Goal: Task Accomplishment & Management: Use online tool/utility

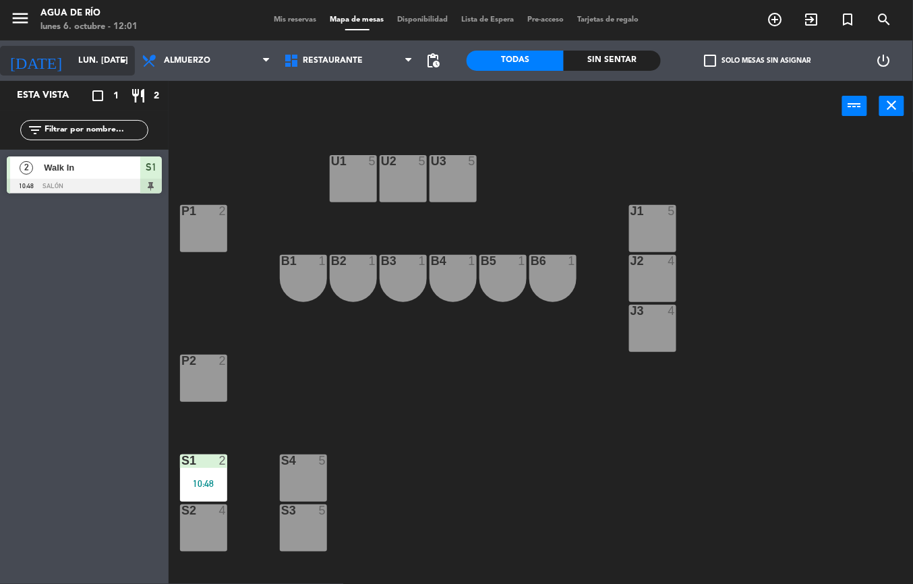
click at [120, 60] on icon "arrow_drop_down" at bounding box center [123, 61] width 16 height 16
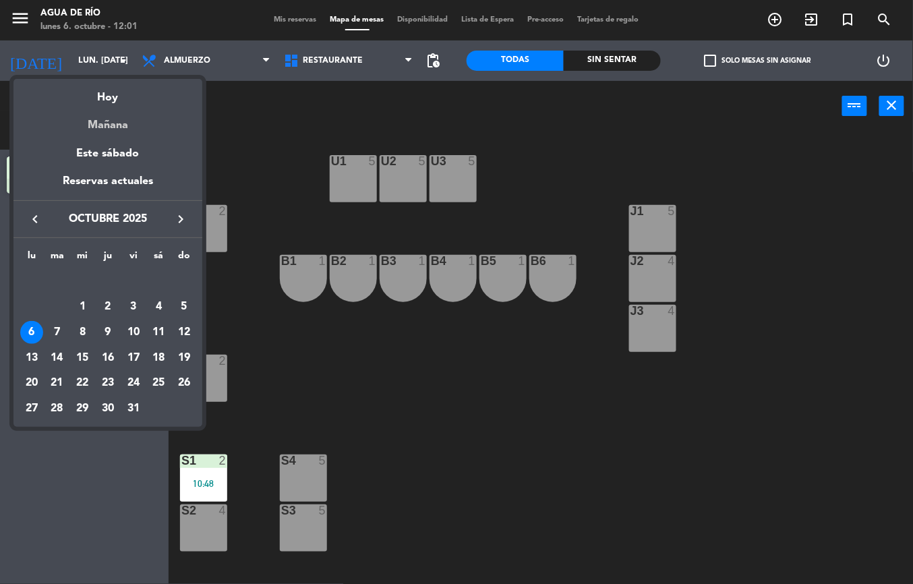
click at [115, 128] on div "Mañana" at bounding box center [107, 121] width 189 height 28
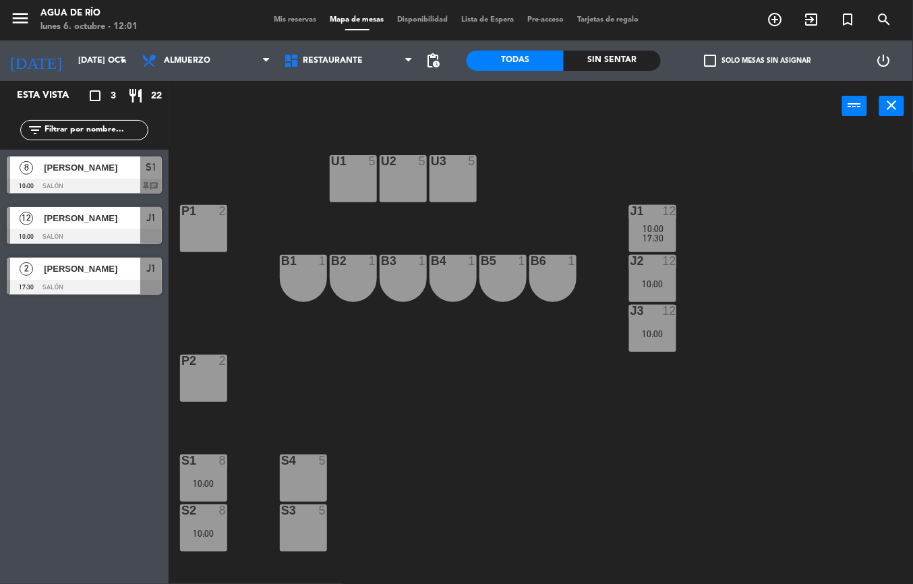
click at [65, 225] on span "[PERSON_NAME]" at bounding box center [92, 218] width 96 height 14
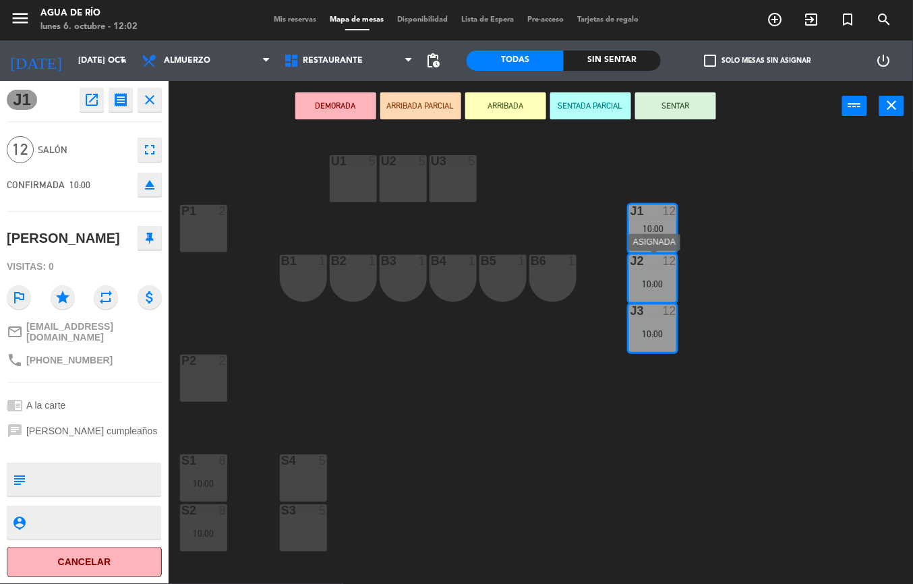
click at [512, 371] on div "U1 5 U2 5 U3 5 J1 12 10:00 17:30 P1 2 J2 12 10:00 B1 1 B2 1 B3 1 B4 1 B5 1 B6 1…" at bounding box center [545, 357] width 735 height 452
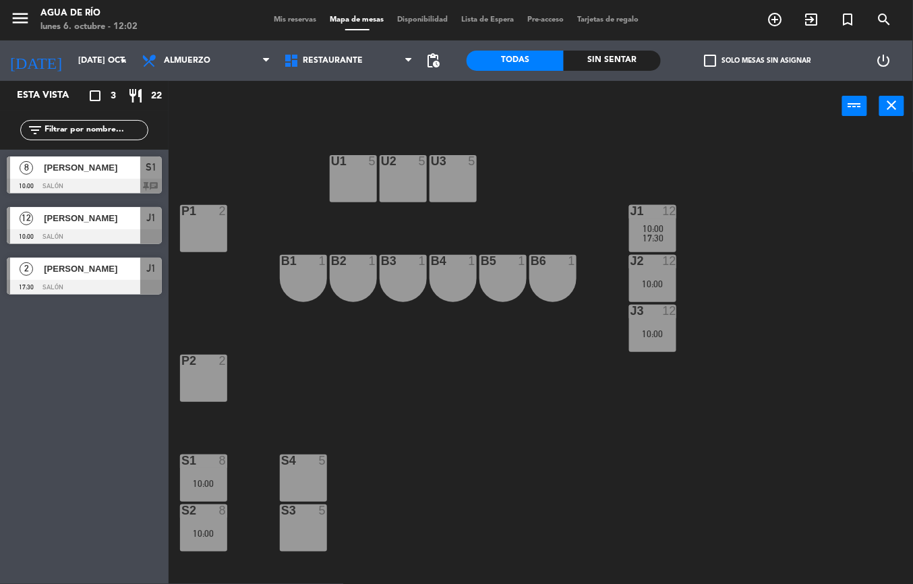
click at [649, 222] on div "J1 12 10:00 17:30" at bounding box center [652, 228] width 47 height 47
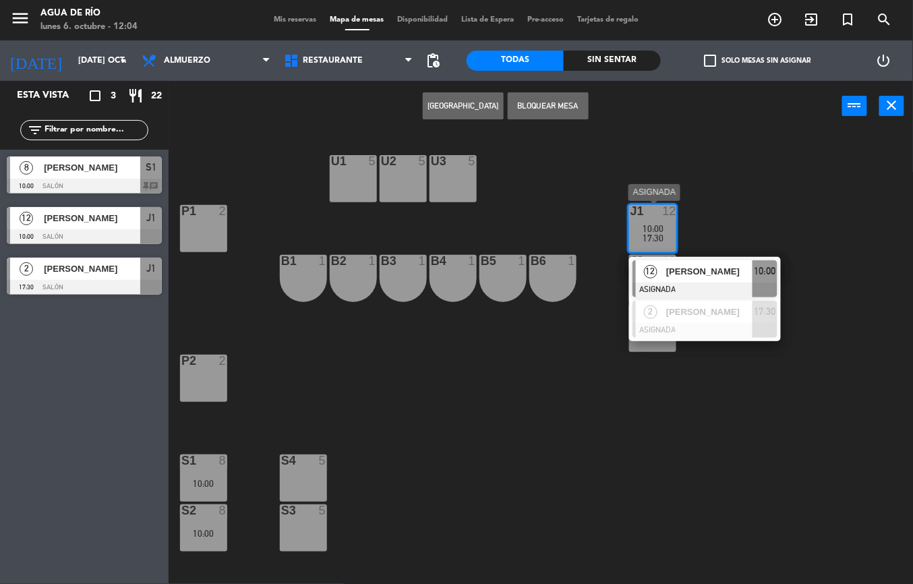
click at [753, 415] on div "U1 5 U2 5 U3 5 J1 12 10:00 17:30 12 [PERSON_NAME] ASIGNADA 10:00 2 [PERSON_NAME…" at bounding box center [545, 357] width 735 height 452
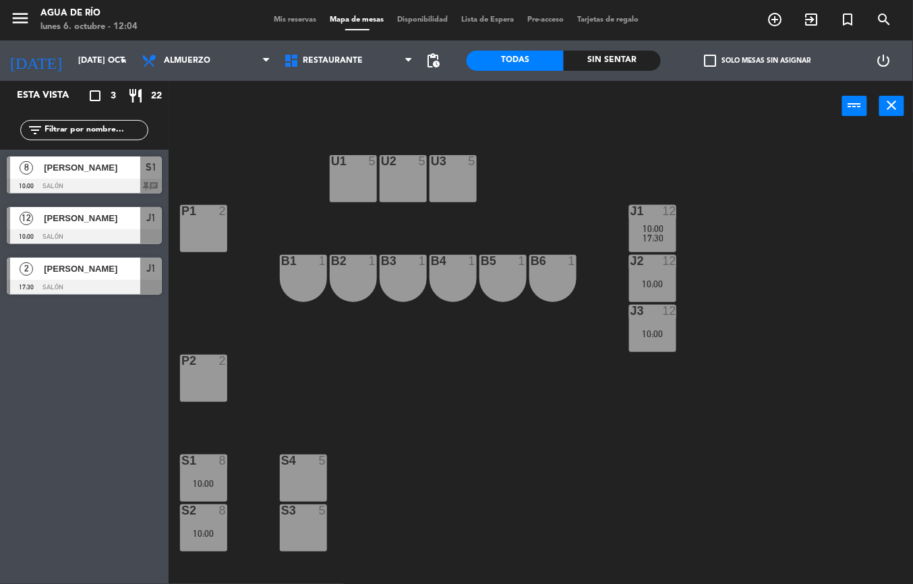
click at [653, 206] on div at bounding box center [652, 211] width 22 height 12
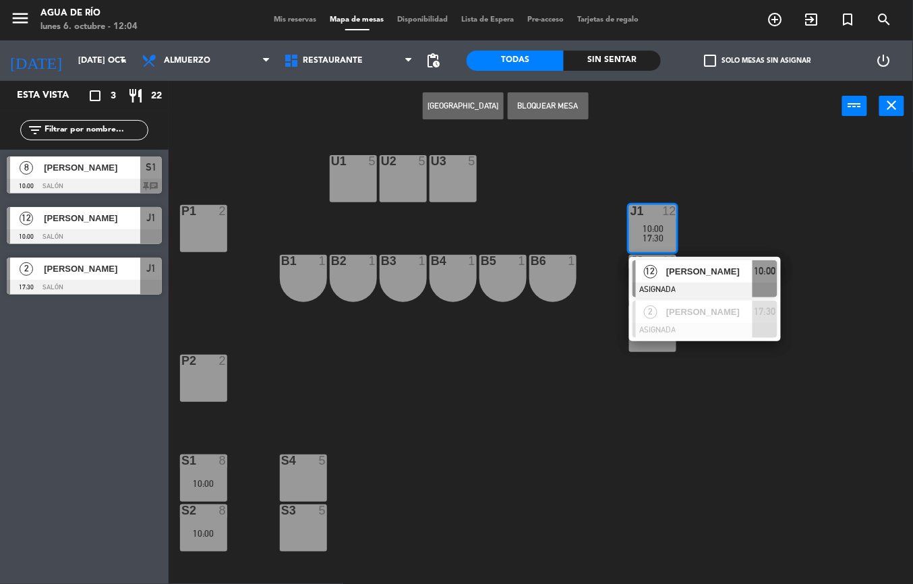
click at [470, 383] on div "U1 5 U2 5 U3 5 J1 12 10:00 17:30 12 [PERSON_NAME] ASIGNADA 10:00 2 [PERSON_NAME…" at bounding box center [545, 357] width 735 height 452
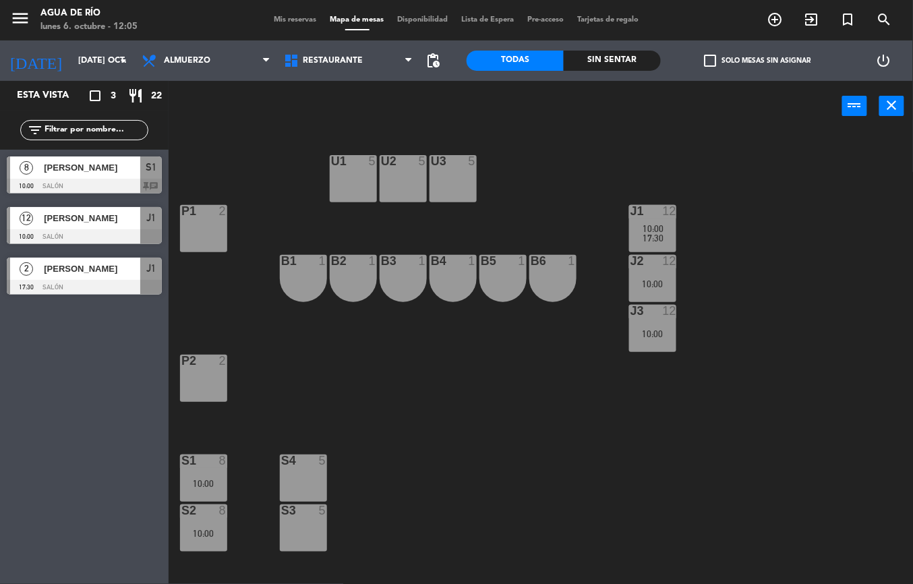
click at [200, 479] on div "10:00" at bounding box center [203, 483] width 47 height 9
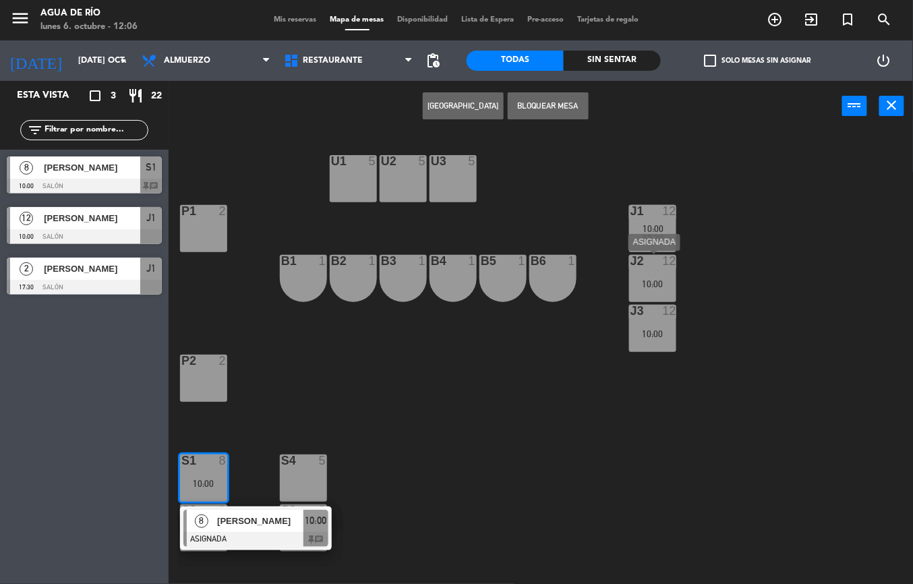
click at [526, 424] on div "U1 5 U2 5 U3 5 J1 12 10:00 17:30 P1 2 J2 12 10:00 B1 1 B2 1 B3 1 B4 1 B5 1 B6 1…" at bounding box center [545, 357] width 735 height 452
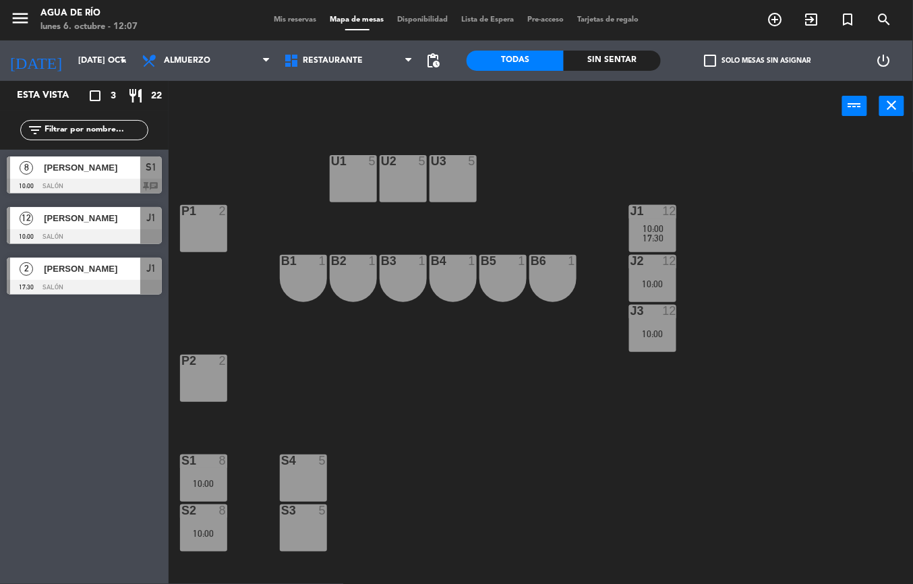
click at [202, 469] on div "S1 8 10:00" at bounding box center [203, 477] width 47 height 47
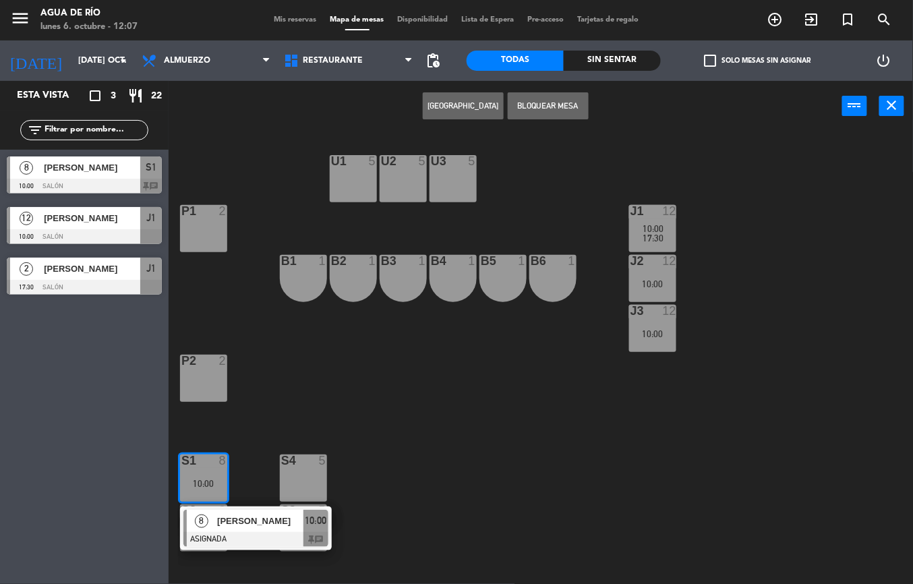
click at [661, 214] on div at bounding box center [652, 211] width 22 height 12
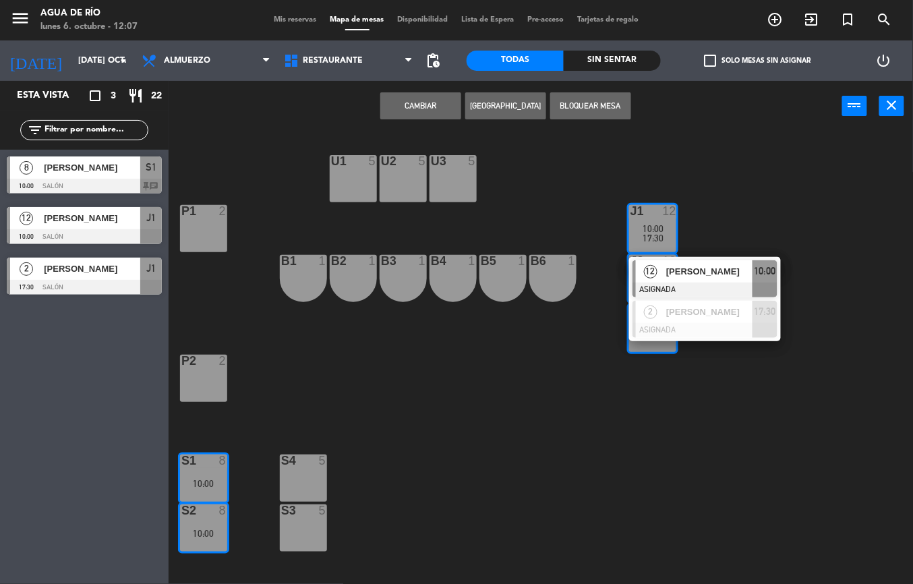
click at [442, 418] on div "U1 5 U2 5 U3 5 J1 12 10:00 17:30 12 [PERSON_NAME] ASIGNADA 10:00 2 [PERSON_NAME…" at bounding box center [545, 357] width 735 height 452
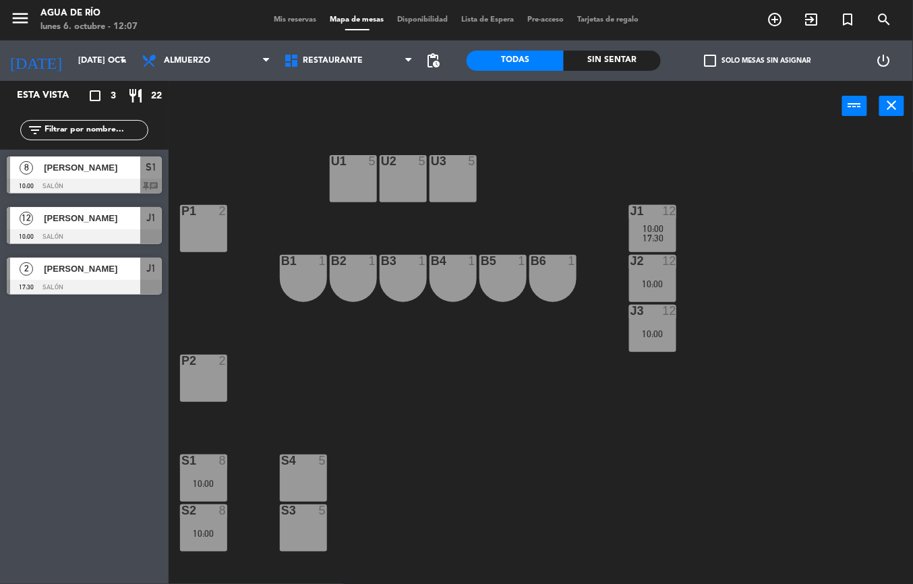
click at [204, 479] on div "10:00" at bounding box center [203, 483] width 47 height 9
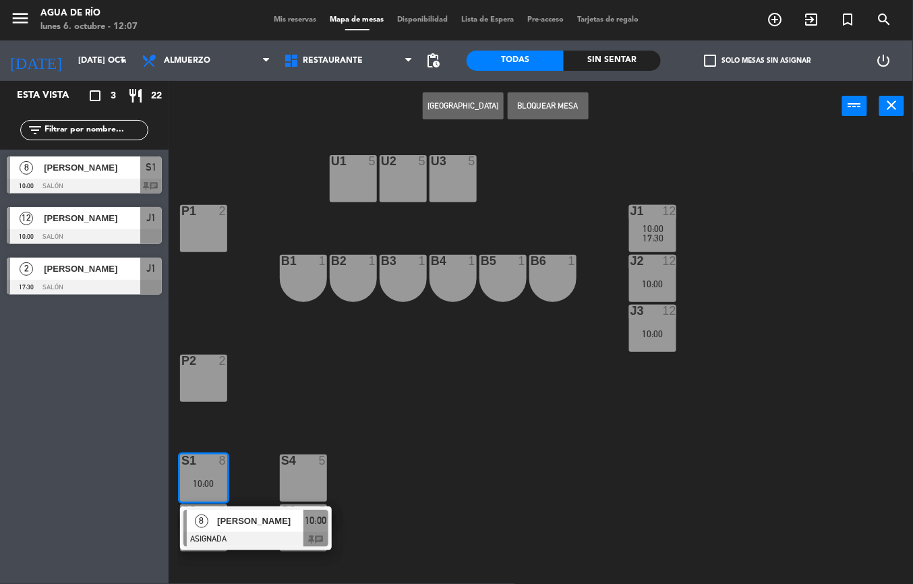
click at [245, 516] on span "[PERSON_NAME]" at bounding box center [260, 521] width 86 height 14
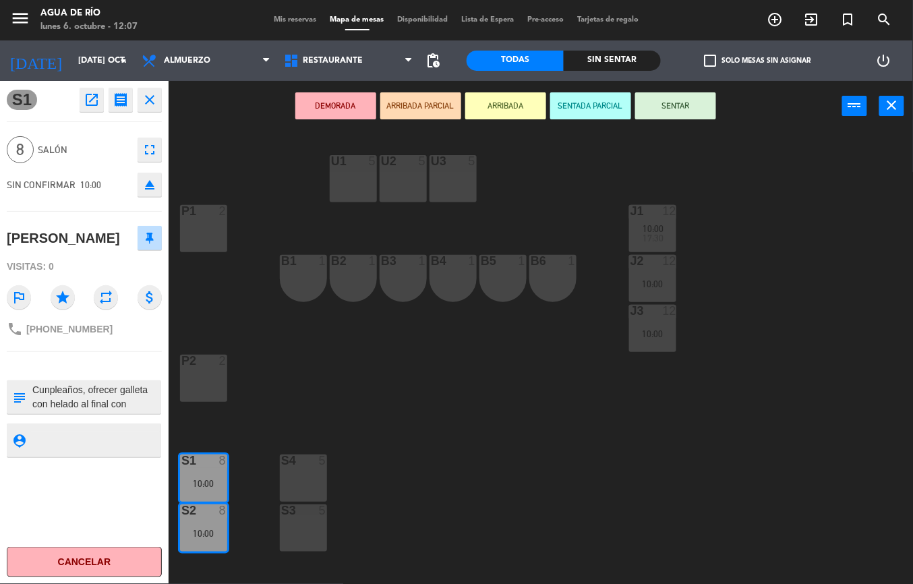
click at [465, 408] on div "U1 5 U2 5 U3 5 J1 12 10:00 17:30 P1 2 J2 12 10:00 B1 1 B2 1 B3 1 B4 1 B5 1 B6 1…" at bounding box center [545, 357] width 735 height 452
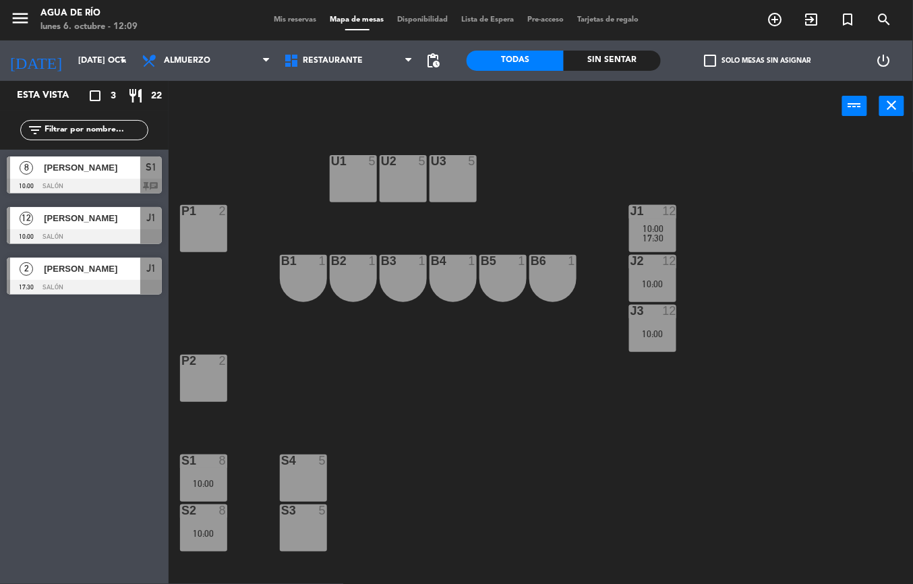
click at [543, 433] on div "U1 5 U2 5 U3 5 J1 12 10:00 17:30 P1 2 J2 12 10:00 B1 1 B2 1 B3 1 B4 1 B5 1 B6 1…" at bounding box center [545, 357] width 735 height 452
click at [205, 469] on div "S1 8 10:00" at bounding box center [203, 477] width 47 height 47
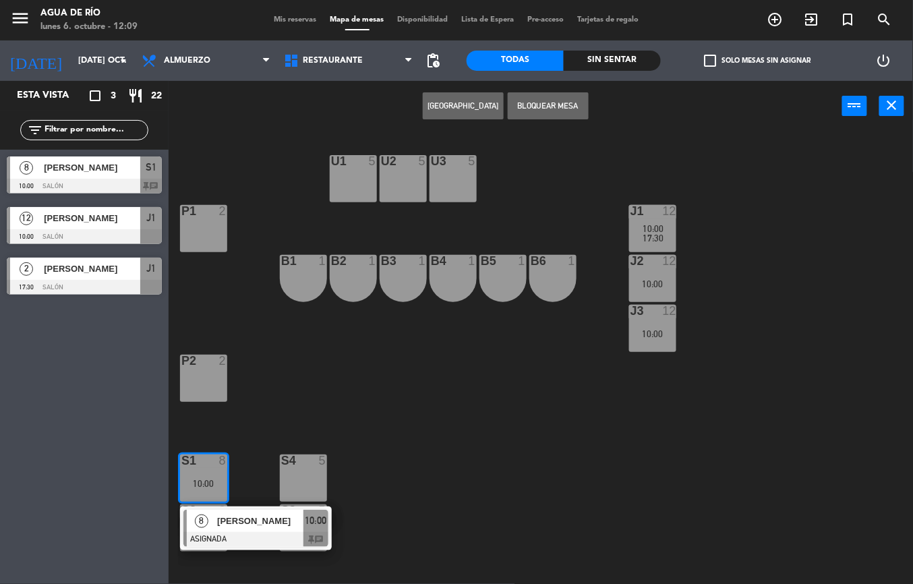
click at [496, 432] on div "U1 5 U2 5 U3 5 J1 12 10:00 17:30 P1 2 J2 12 10:00 B1 1 B2 1 B3 1 B4 1 B5 1 B6 1…" at bounding box center [545, 357] width 735 height 452
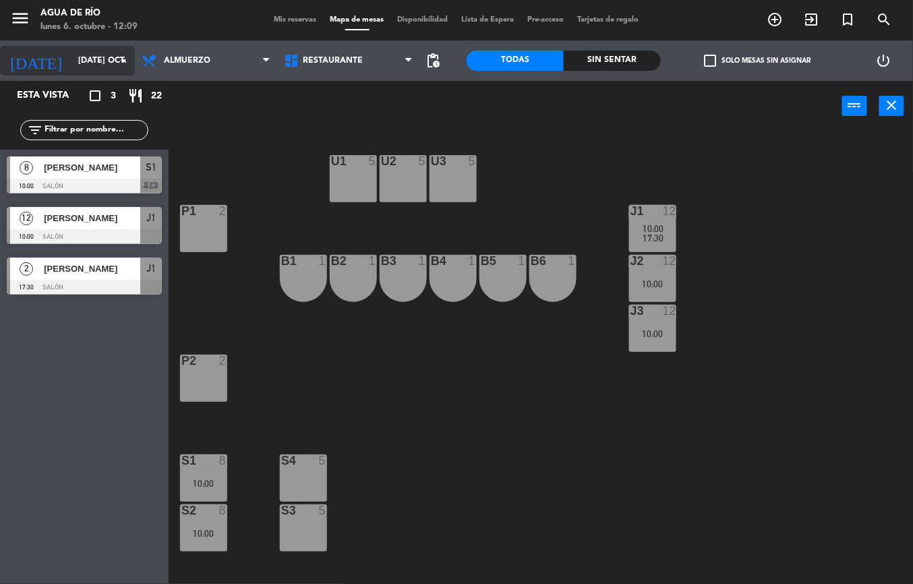
click at [106, 60] on input "[DATE] oct." at bounding box center [128, 60] width 114 height 23
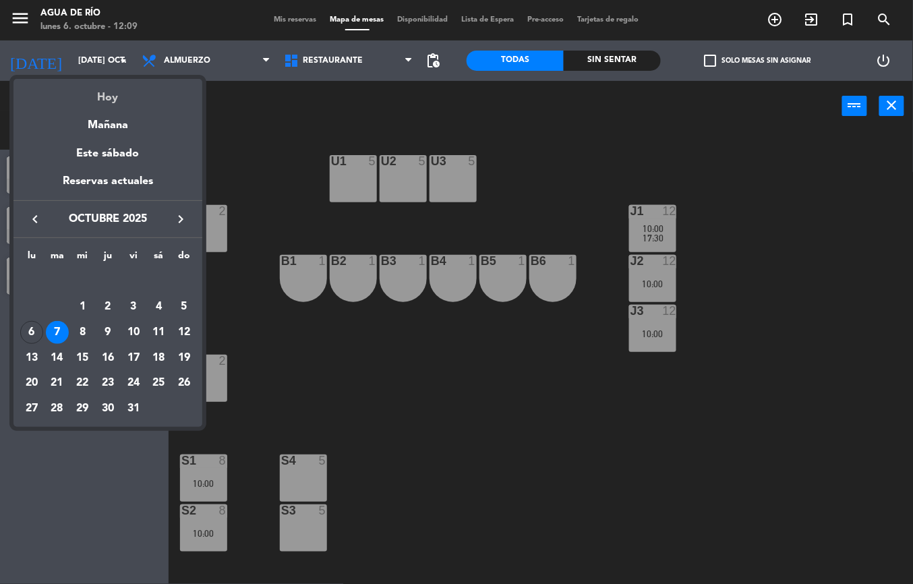
click at [142, 93] on div "Hoy" at bounding box center [107, 93] width 189 height 28
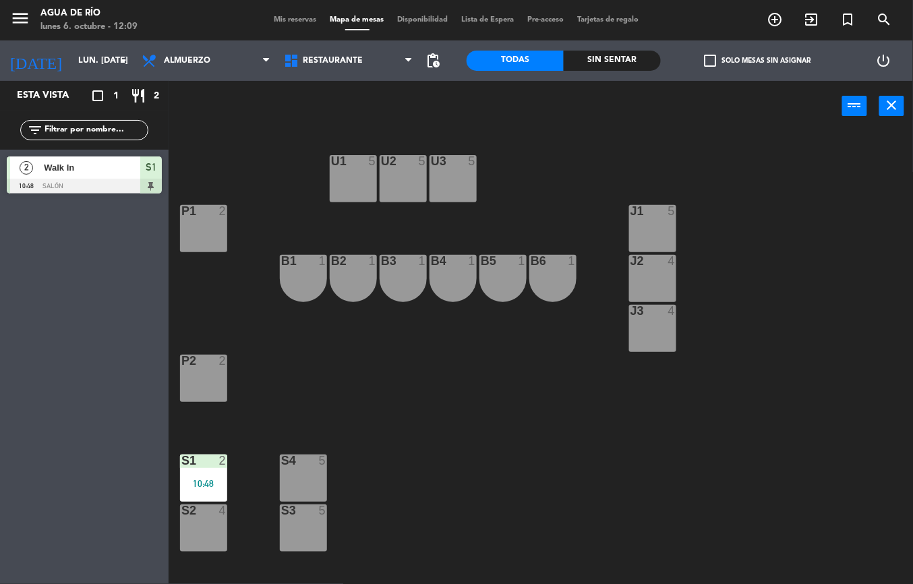
click at [649, 278] on div "J2 4" at bounding box center [652, 278] width 47 height 47
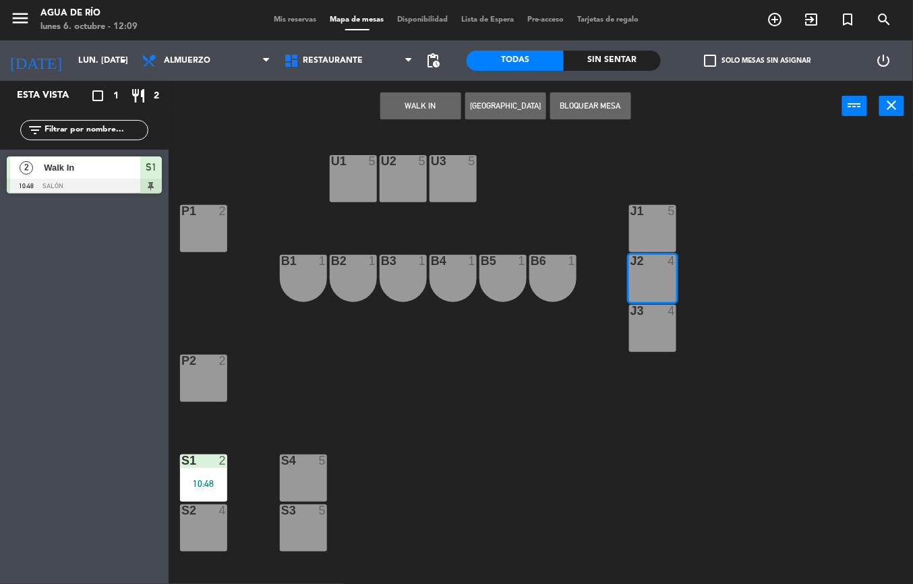
click at [410, 102] on button "WALK IN" at bounding box center [420, 105] width 81 height 27
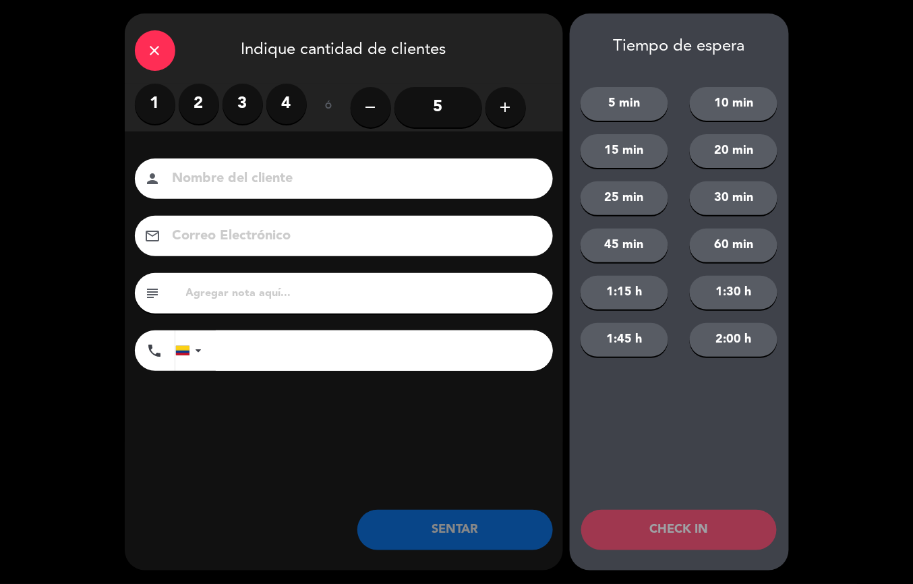
click at [244, 92] on label "3" at bounding box center [243, 104] width 40 height 40
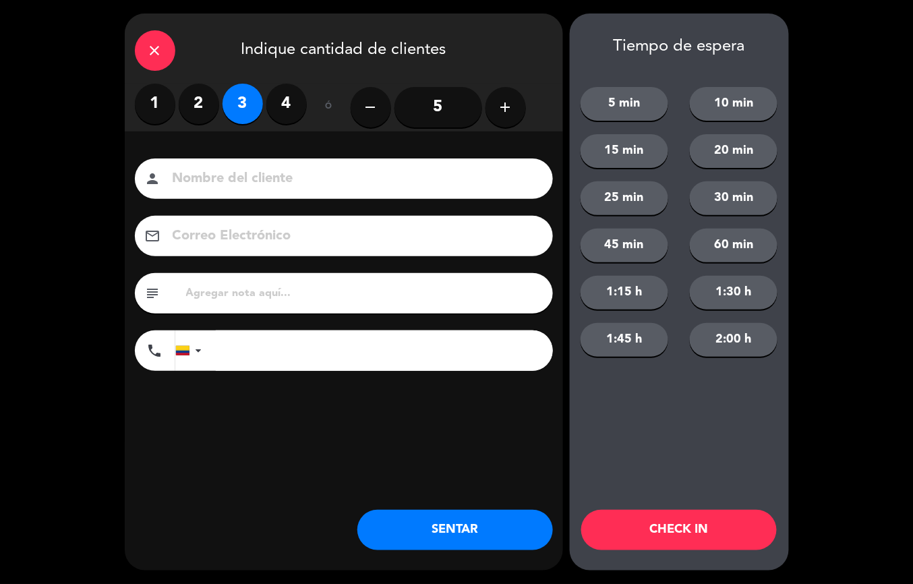
click at [471, 521] on button "SENTAR" at bounding box center [455, 530] width 196 height 40
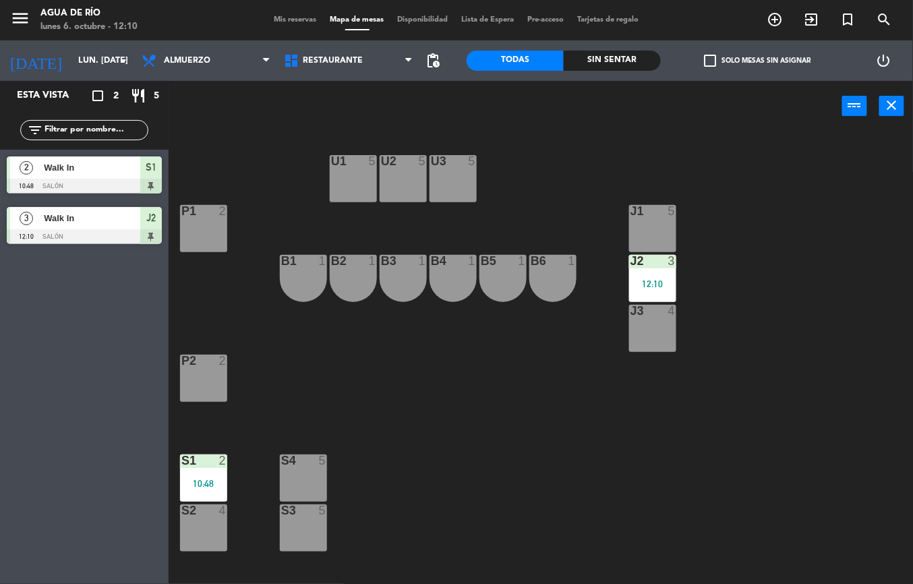
click at [522, 438] on div "U1 5 U2 5 U3 5 J1 5 P1 2 J2 3 12:10 B1 1 B2 1 B3 1 B4 1 B5 1 B6 1 J3 4 P2 2 S1 …" at bounding box center [545, 357] width 735 height 452
click at [107, 60] on input "lun. [DATE]" at bounding box center [128, 60] width 114 height 23
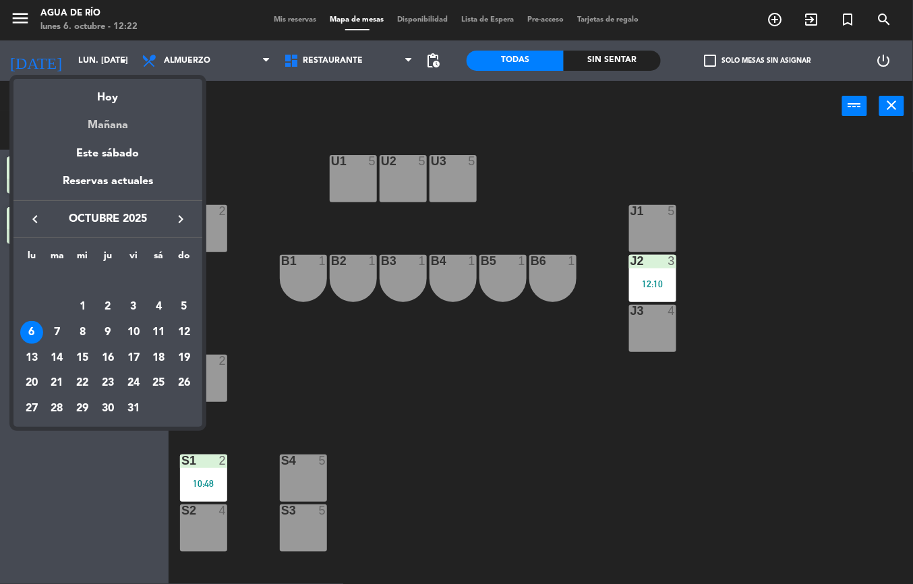
click at [107, 125] on div "Mañana" at bounding box center [107, 121] width 189 height 28
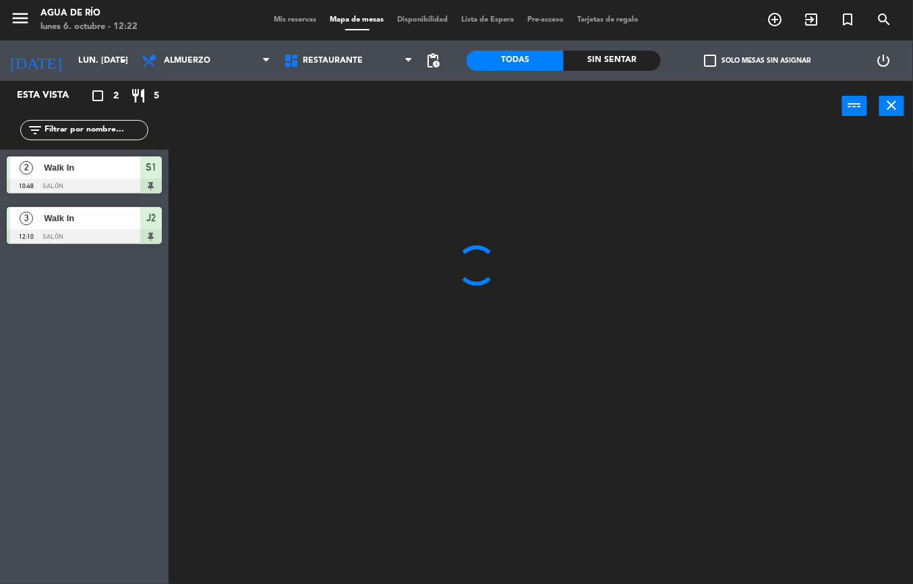
type input "[DATE] oct."
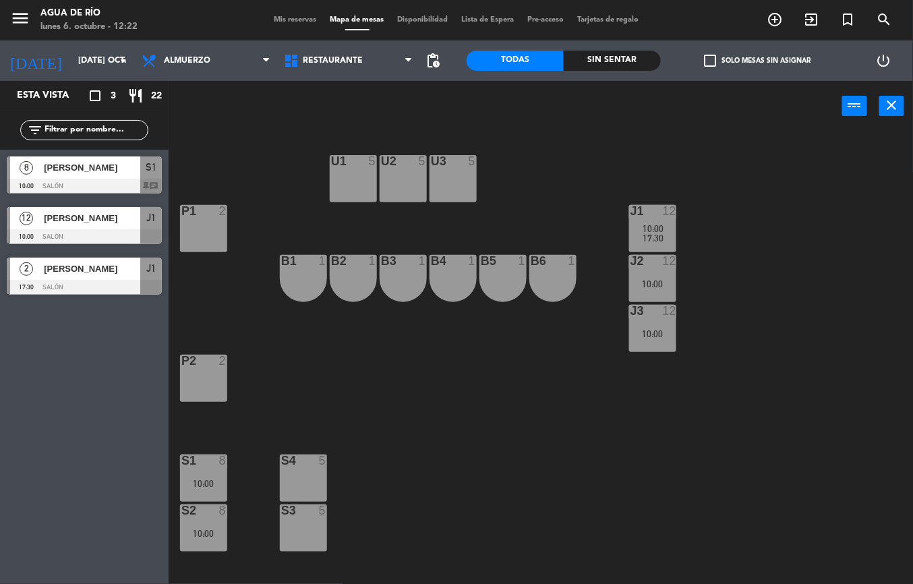
click at [206, 481] on div "10:00" at bounding box center [203, 483] width 47 height 9
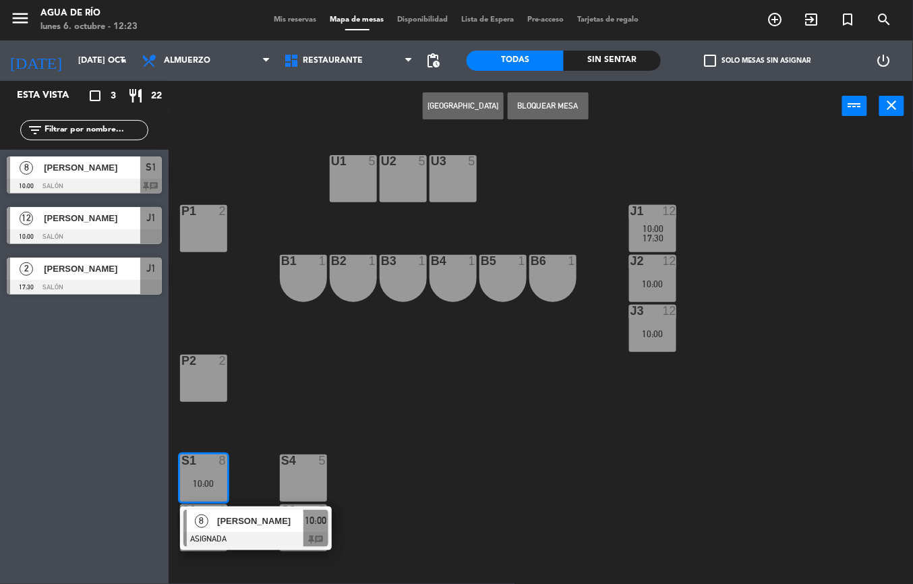
click at [670, 228] on div "10:00" at bounding box center [652, 228] width 47 height 9
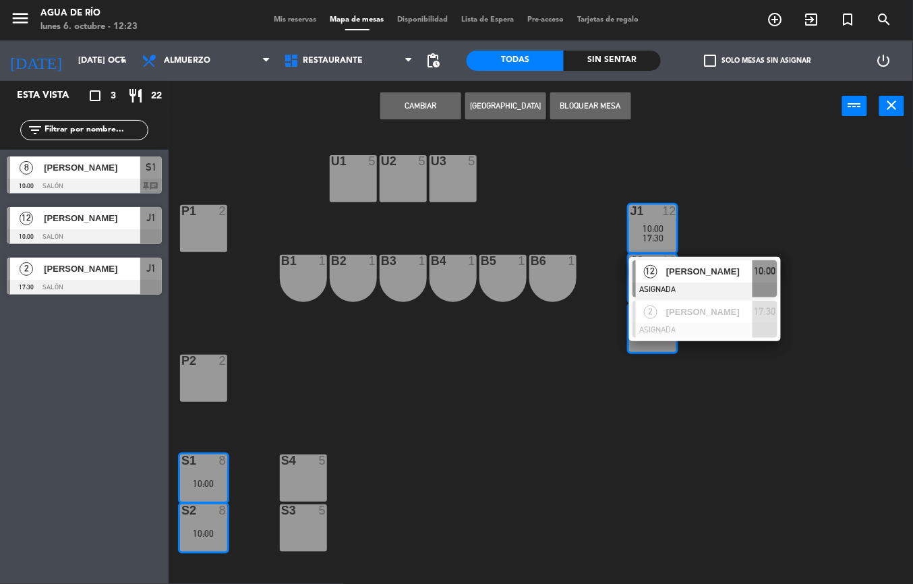
click at [309, 409] on div "U1 5 U2 5 U3 5 J1 12 10:00 17:30 12 [PERSON_NAME] ASIGNADA 10:00 2 [PERSON_NAME…" at bounding box center [545, 357] width 735 height 452
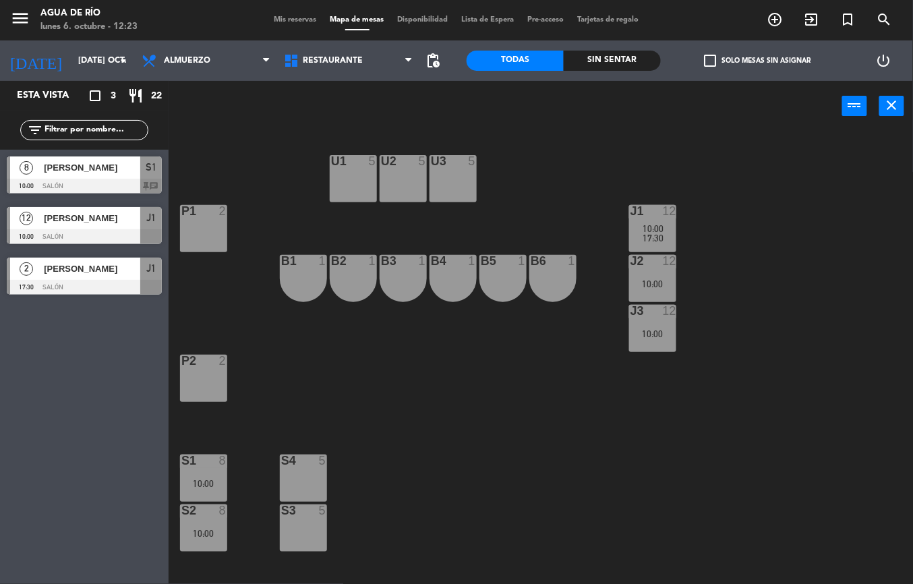
click at [202, 463] on div at bounding box center [203, 460] width 22 height 12
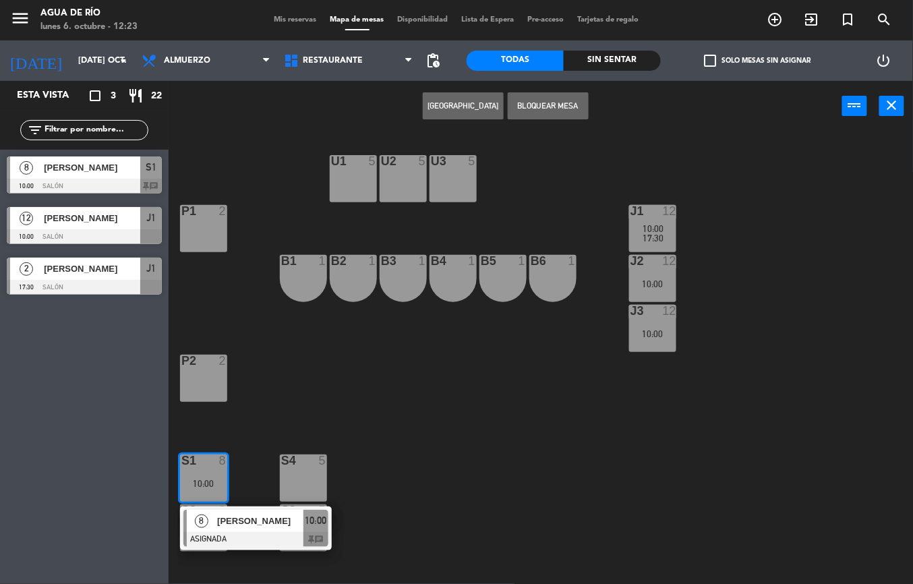
click at [239, 541] on div at bounding box center [255, 539] width 145 height 15
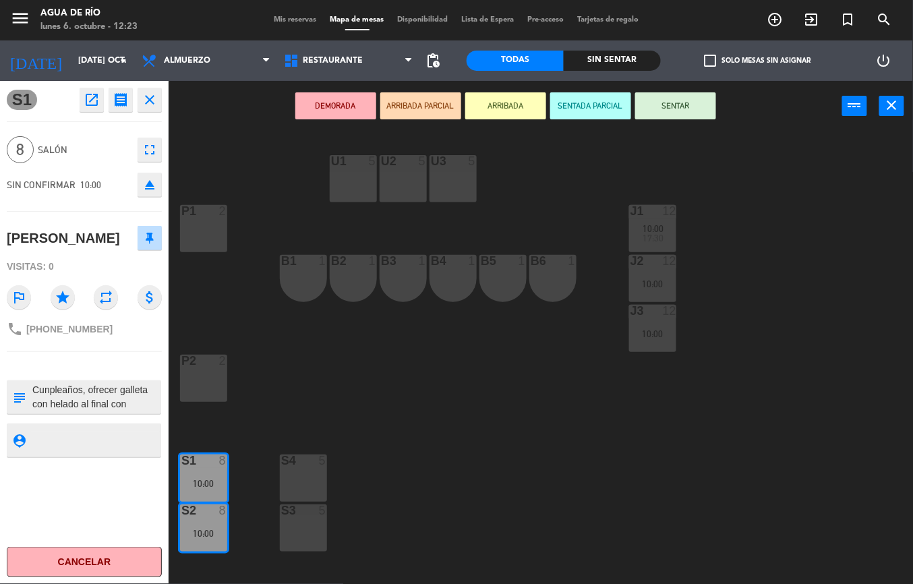
click at [416, 429] on div "U1 5 U2 5 U3 5 J1 12 10:00 17:30 P1 2 J2 12 10:00 B1 1 B2 1 B3 1 B4 1 B5 1 B6 1…" at bounding box center [545, 357] width 735 height 452
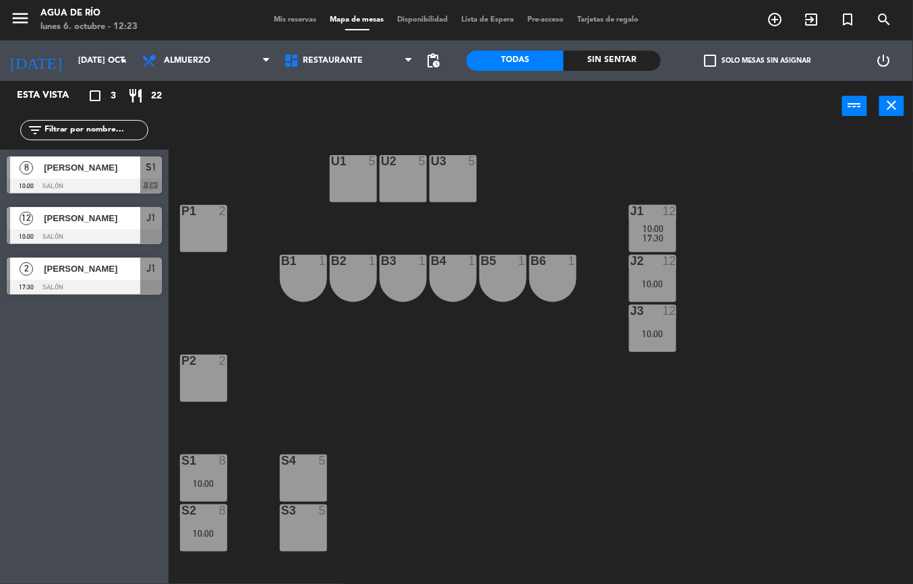
click at [662, 230] on span "10:00" at bounding box center [653, 228] width 21 height 11
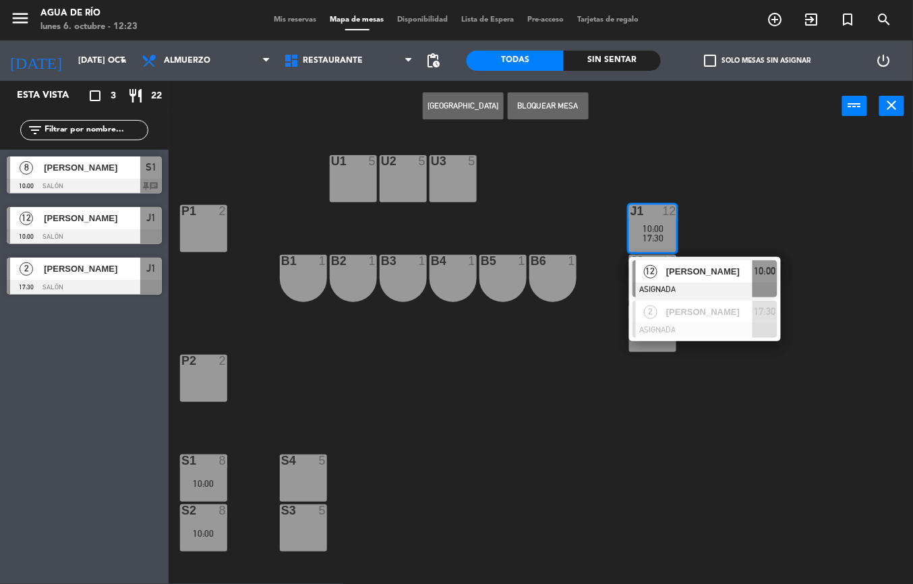
click at [678, 262] on div "[PERSON_NAME]" at bounding box center [709, 271] width 88 height 22
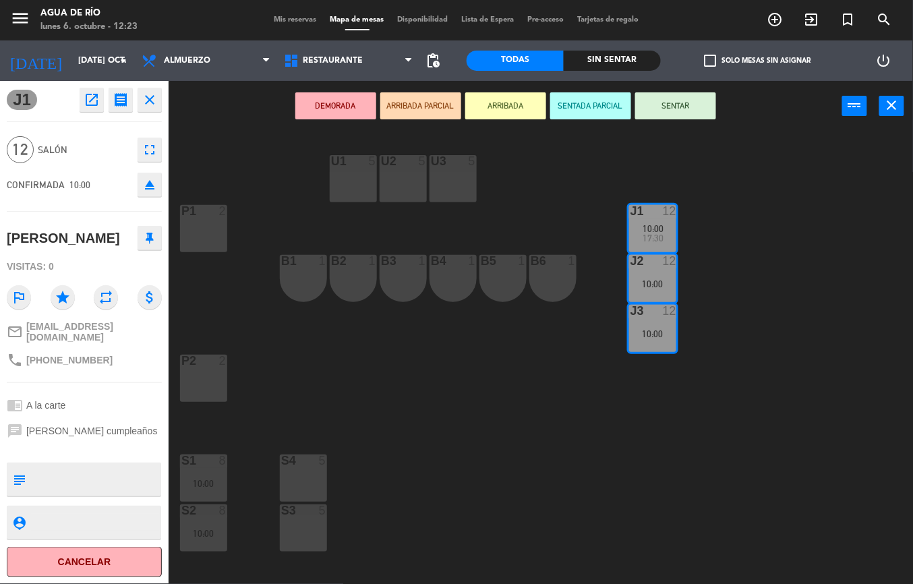
click at [394, 409] on div "U1 5 U2 5 U3 5 J1 12 10:00 17:30 P1 2 J2 12 10:00 B1 1 B2 1 B3 1 B4 1 B5 1 B6 1…" at bounding box center [545, 357] width 735 height 452
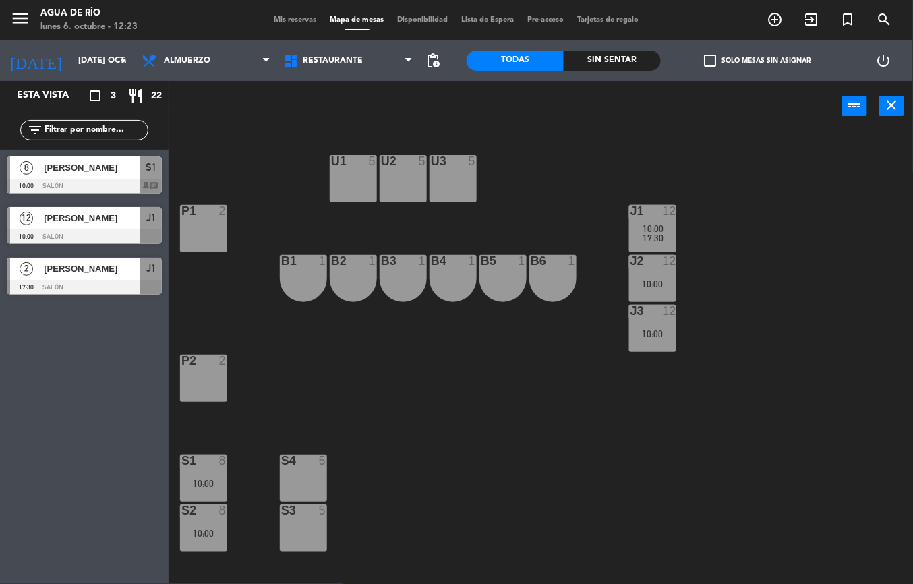
click at [182, 454] on div "S1" at bounding box center [181, 460] width 1 height 12
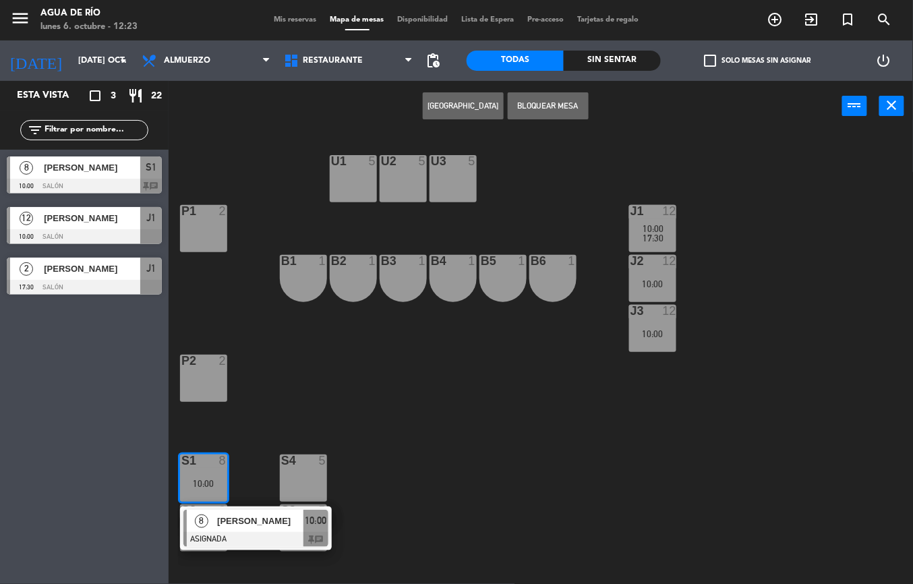
click at [239, 523] on span "[PERSON_NAME]" at bounding box center [260, 521] width 86 height 14
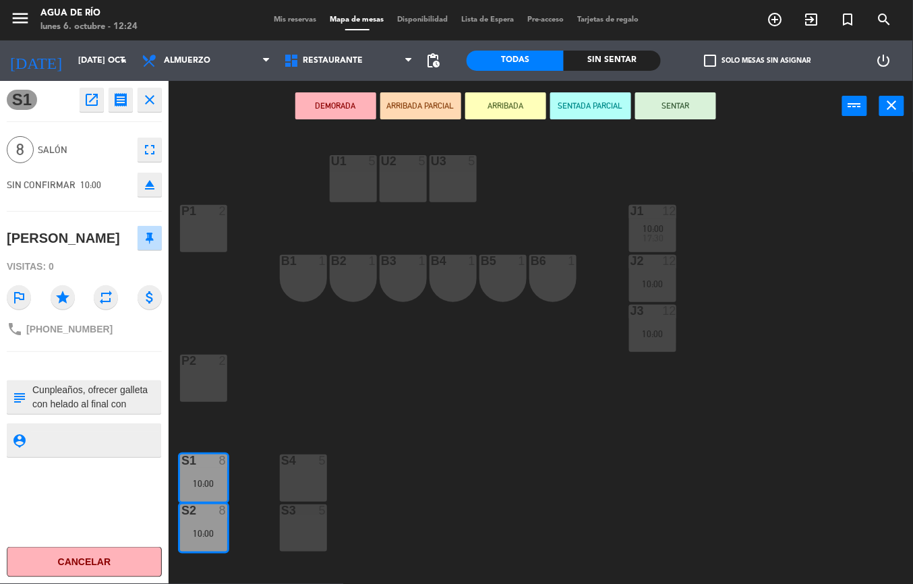
click at [469, 414] on div "U1 5 U2 5 U3 5 J1 12 10:00 17:30 P1 2 J2 12 10:00 B1 1 B2 1 B3 1 B4 1 B5 1 B6 1…" at bounding box center [545, 357] width 735 height 452
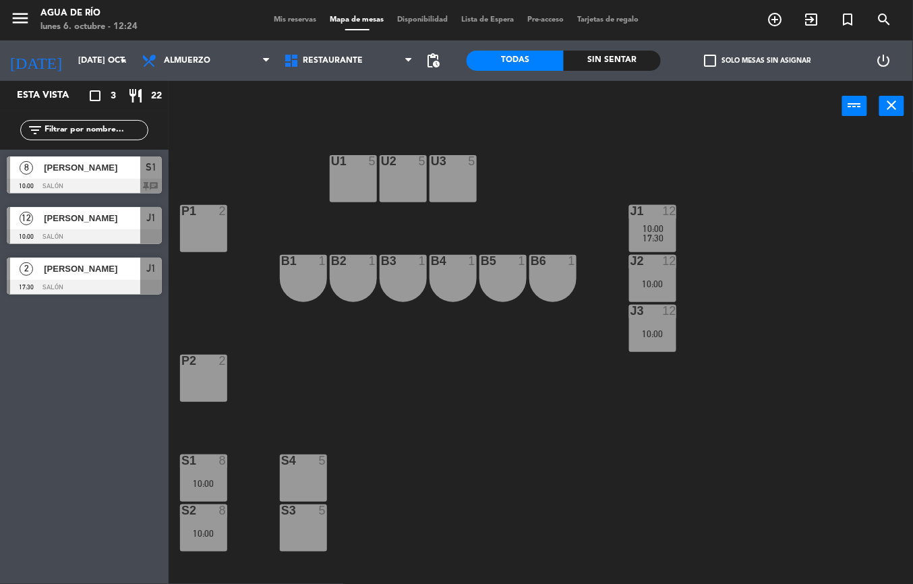
click at [642, 233] on div "17:30" at bounding box center [652, 237] width 47 height 9
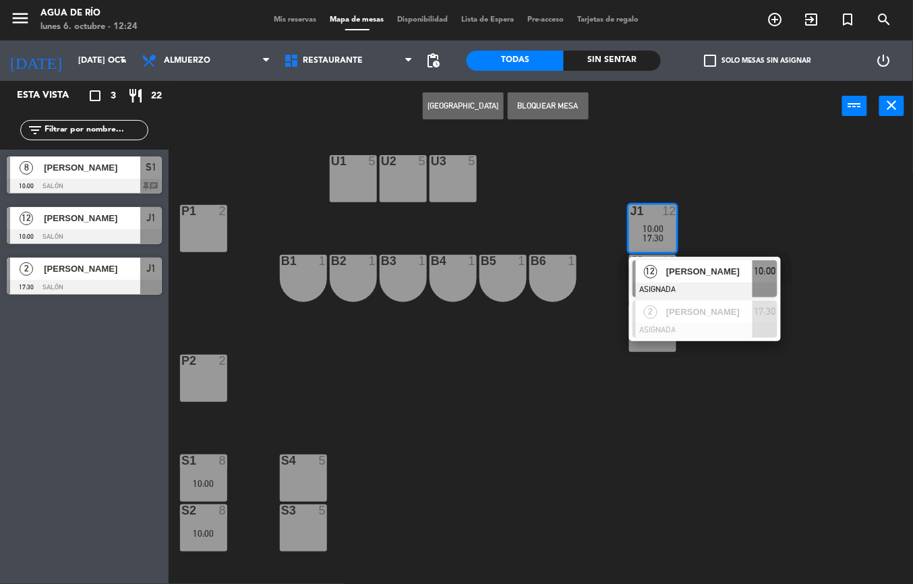
click at [707, 270] on span "[PERSON_NAME]" at bounding box center [709, 271] width 86 height 14
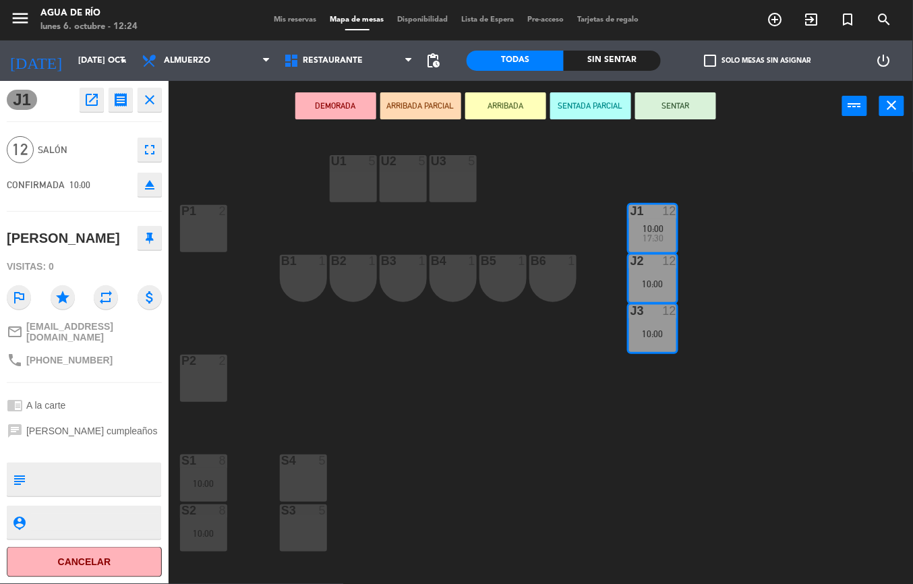
click at [462, 432] on div "U1 5 U2 5 U3 5 J1 12 10:00 17:30 P1 2 J2 12 10:00 B1 1 B2 1 B3 1 B4 1 B5 1 B6 1…" at bounding box center [545, 357] width 735 height 452
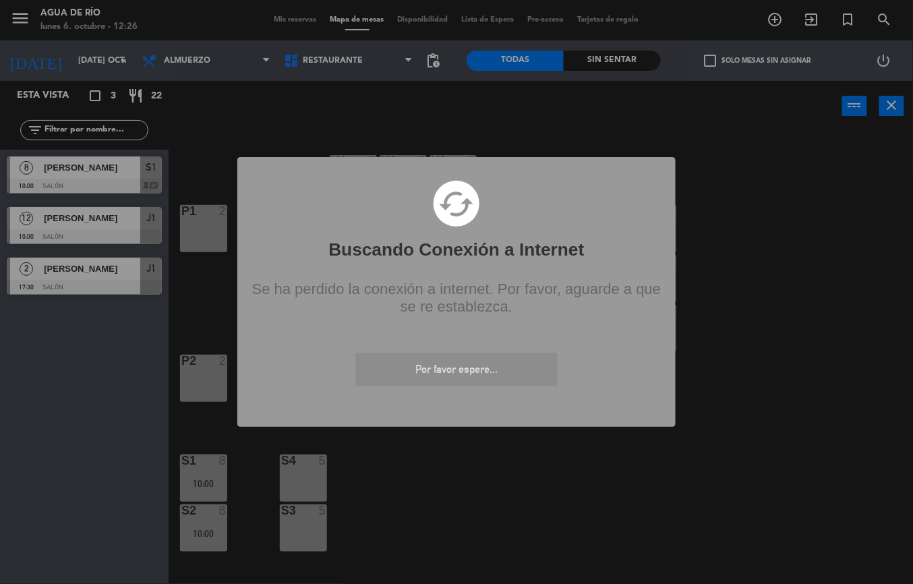
click at [407, 505] on div "? ! i Buscando Conexión a Internet × cached Se ha perdido la conexión a interne…" at bounding box center [456, 292] width 913 height 584
